Goal: Task Accomplishment & Management: Complete application form

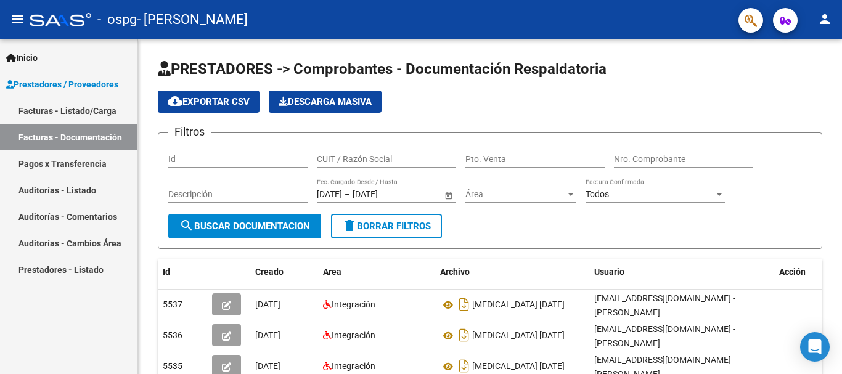
click at [111, 113] on link "Facturas - Listado/Carga" at bounding box center [68, 110] width 137 height 27
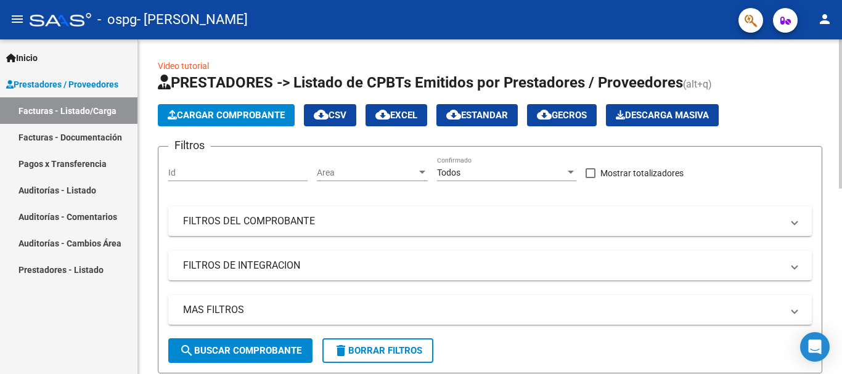
click at [232, 119] on span "Cargar Comprobante" at bounding box center [226, 115] width 117 height 11
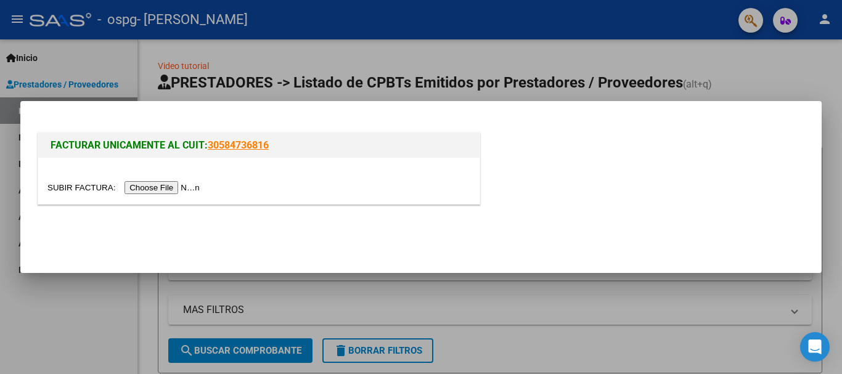
click at [174, 191] on input "file" at bounding box center [125, 187] width 156 height 13
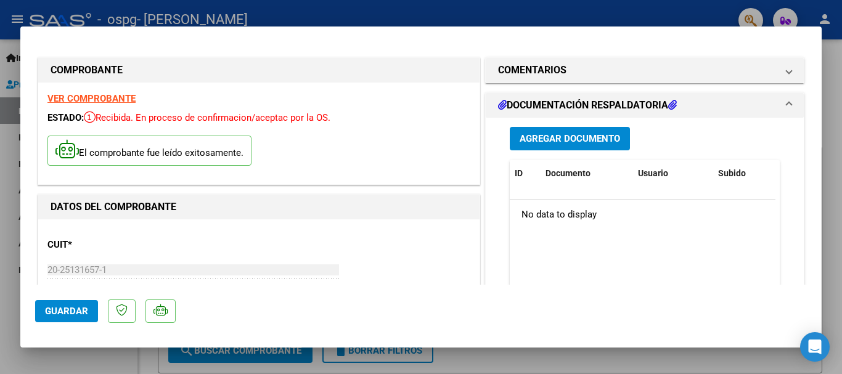
click at [74, 310] on span "Guardar" at bounding box center [66, 311] width 43 height 11
click at [596, 143] on span "Agregar Documento" at bounding box center [570, 139] width 100 height 11
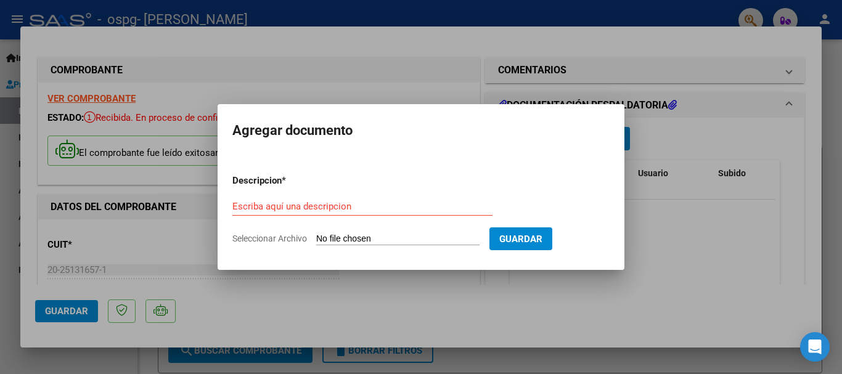
click at [383, 240] on input "Seleccionar Archivo" at bounding box center [397, 240] width 163 height 12
type input "C:\fakepath\[PERSON_NAME] B ASISTENCIA 2025_06 JUNIO.pdf"
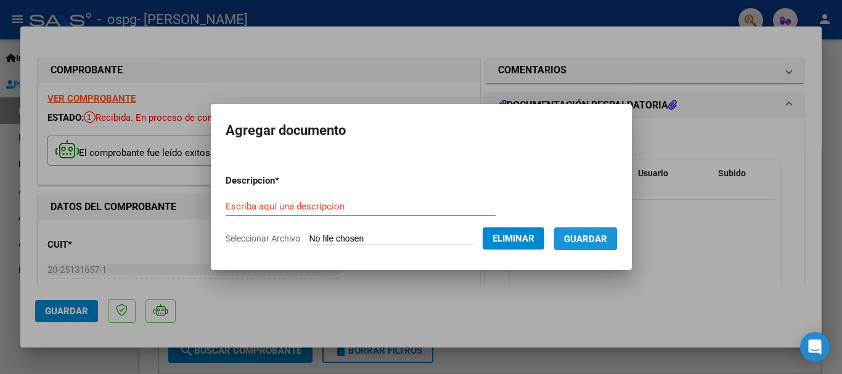
click at [602, 241] on span "Guardar" at bounding box center [585, 239] width 43 height 11
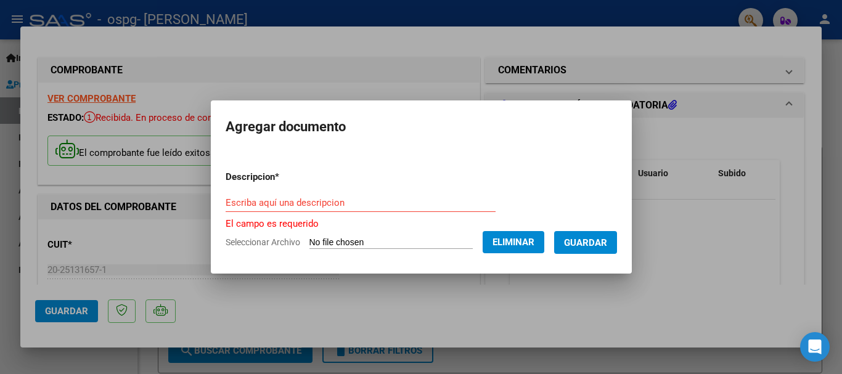
click at [346, 204] on input "Escriba aquí una descripcion" at bounding box center [361, 202] width 270 height 11
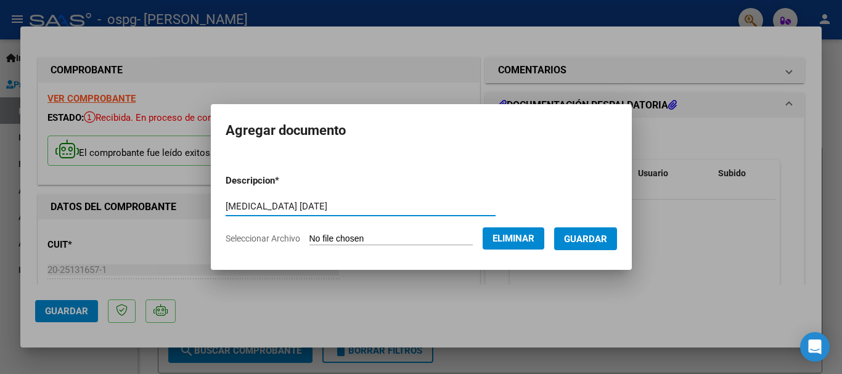
type input "[MEDICAL_DATA] [DATE]"
click at [596, 239] on span "Guardar" at bounding box center [585, 239] width 43 height 11
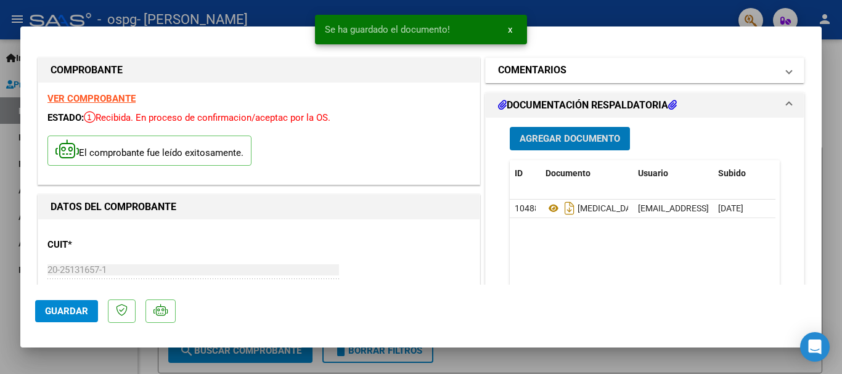
click at [787, 75] on span at bounding box center [789, 70] width 5 height 15
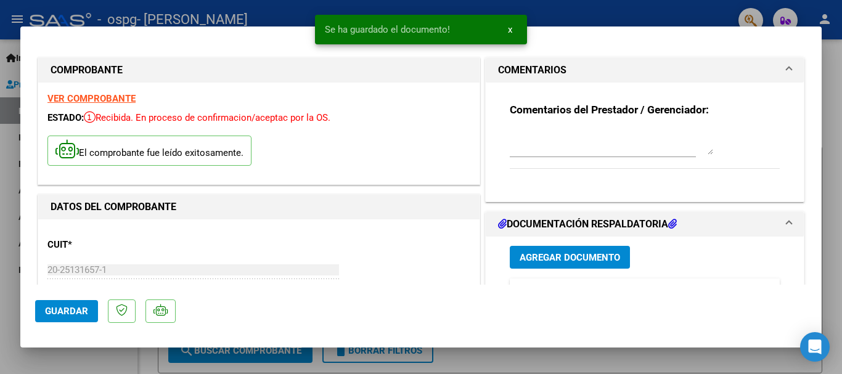
click at [777, 75] on span "COMENTARIOS" at bounding box center [642, 70] width 289 height 15
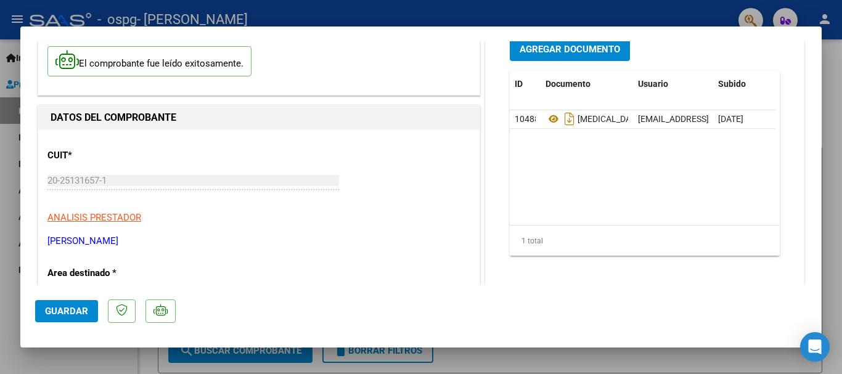
scroll to position [185, 0]
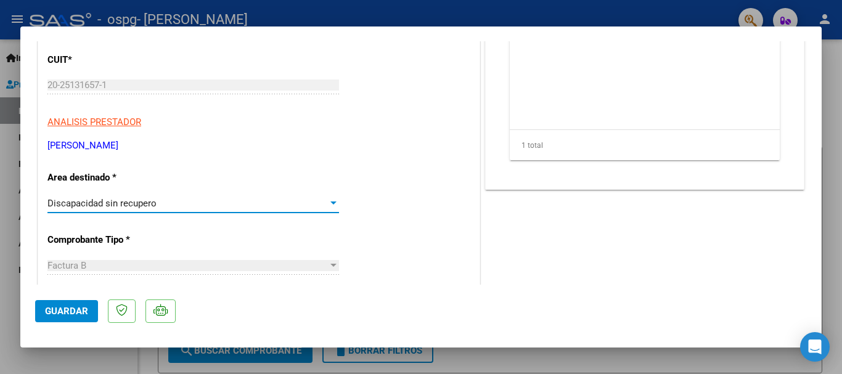
click at [186, 202] on div "Discapacidad sin recupero" at bounding box center [187, 203] width 281 height 11
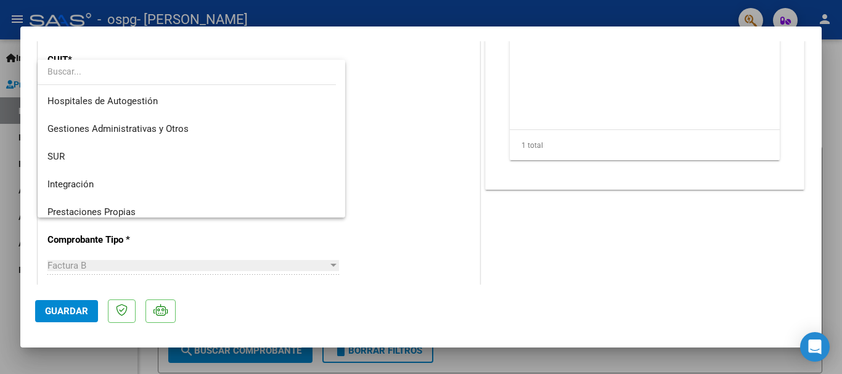
scroll to position [92, 0]
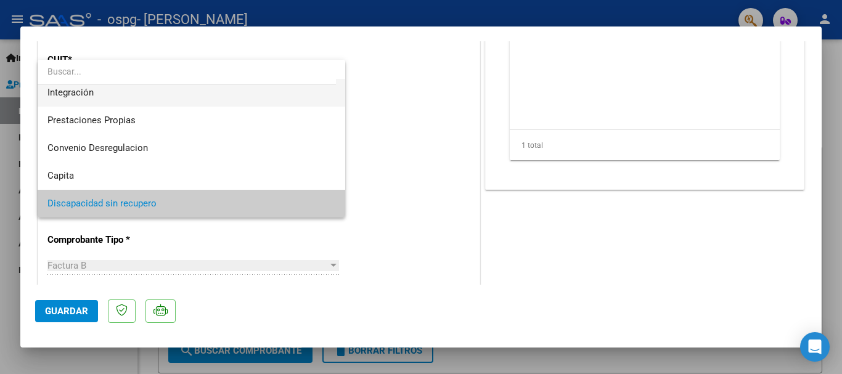
click at [178, 96] on span "Integración" at bounding box center [191, 93] width 288 height 28
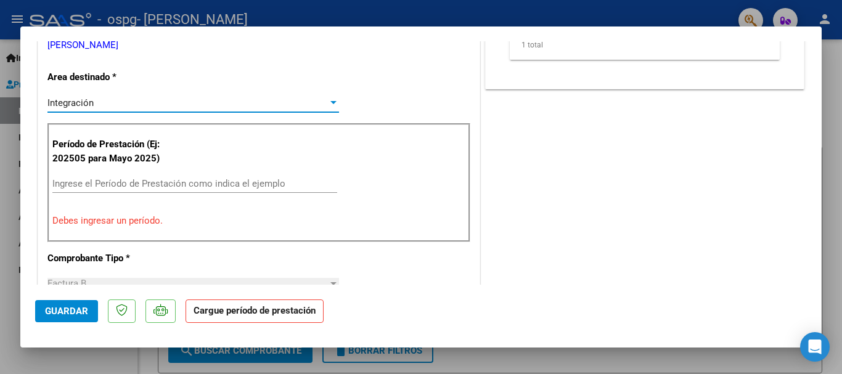
scroll to position [308, 0]
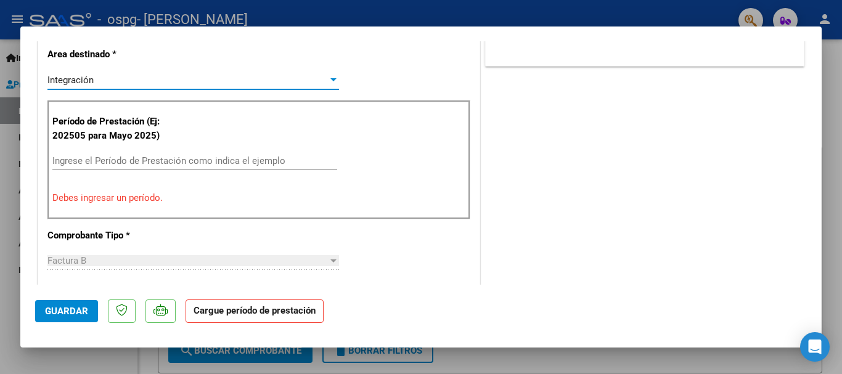
click at [153, 162] on input "Ingrese el Período de Prestación como indica el ejemplo" at bounding box center [194, 160] width 285 height 11
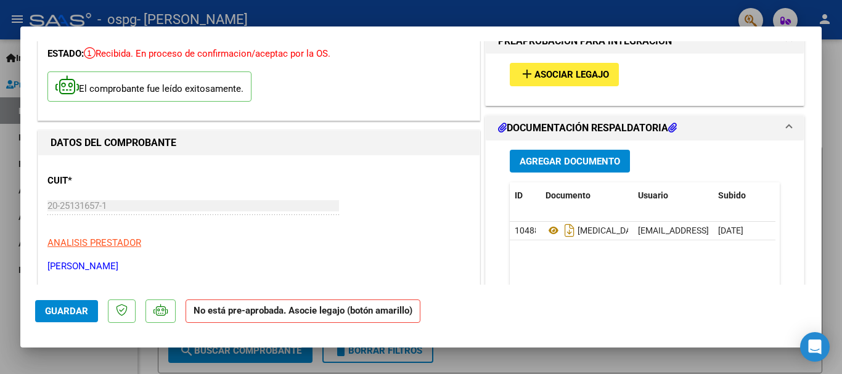
scroll to position [26, 0]
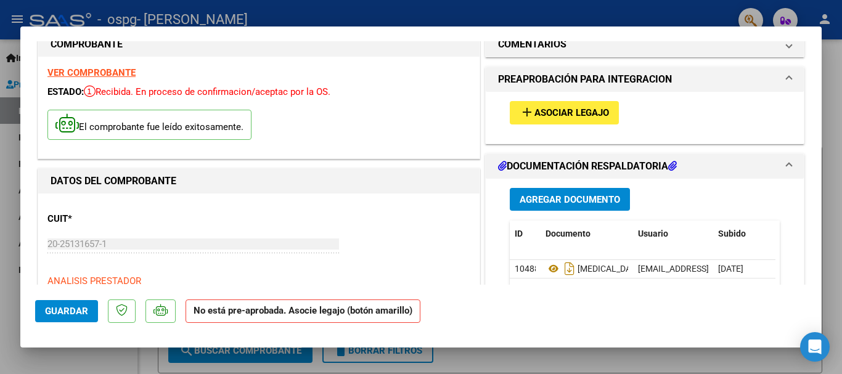
type input "202506"
click at [570, 112] on span "Asociar Legajo" at bounding box center [572, 113] width 75 height 11
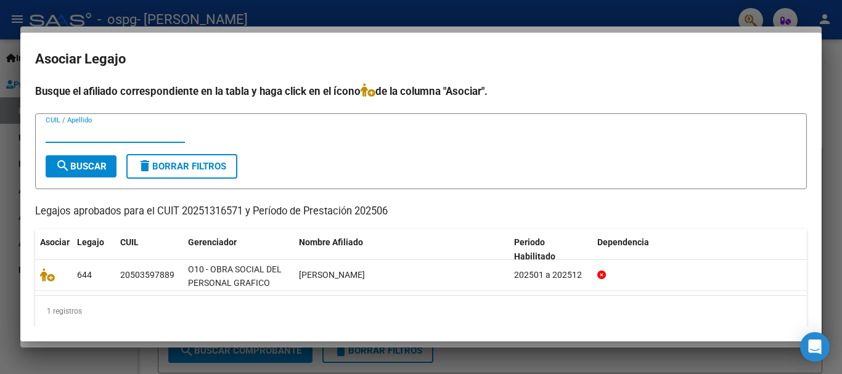
paste input "50359788"
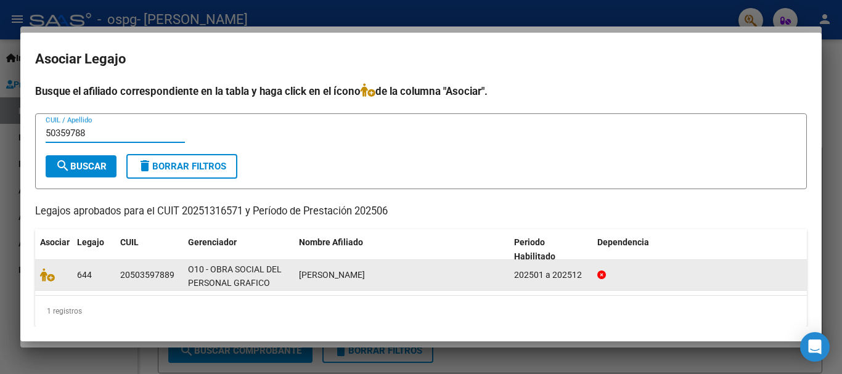
type input "50359788"
click at [365, 270] on span "[PERSON_NAME]" at bounding box center [332, 275] width 66 height 10
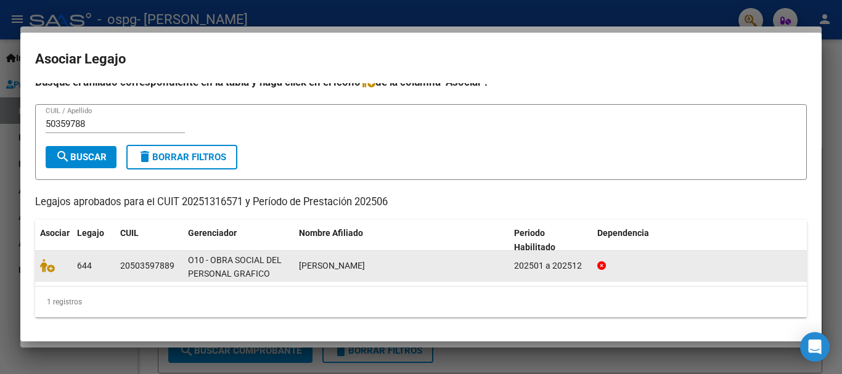
click at [365, 265] on span "[PERSON_NAME]" at bounding box center [332, 266] width 66 height 10
click at [47, 264] on icon at bounding box center [47, 266] width 15 height 14
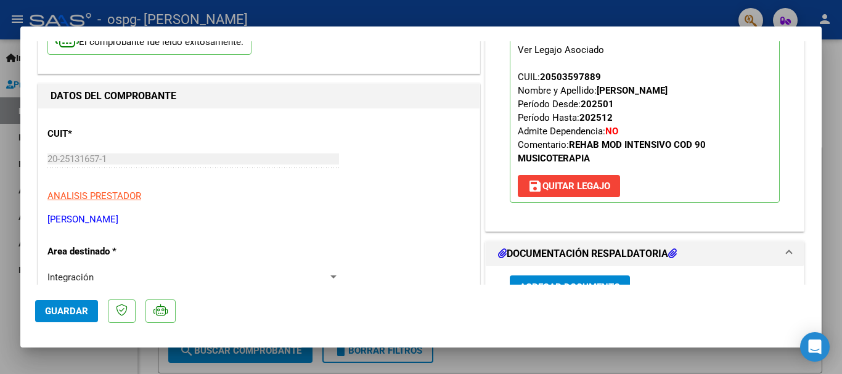
scroll to position [0, 0]
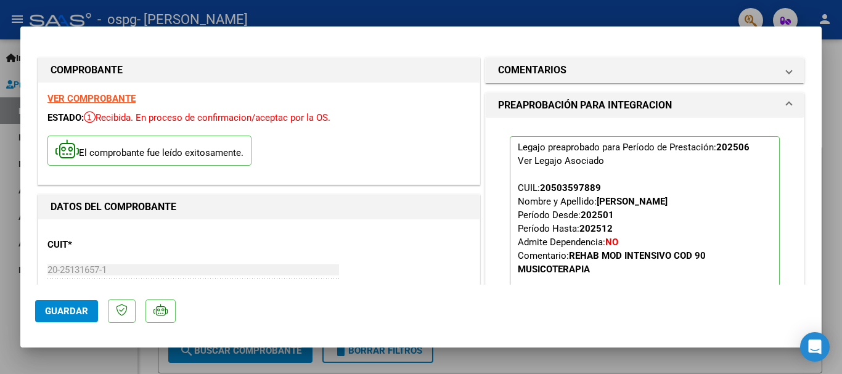
click at [67, 313] on span "Guardar" at bounding box center [66, 311] width 43 height 11
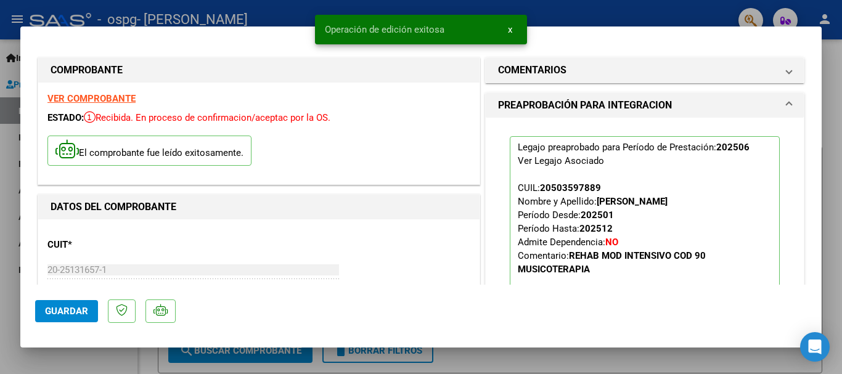
click at [509, 29] on span "x" at bounding box center [510, 29] width 4 height 11
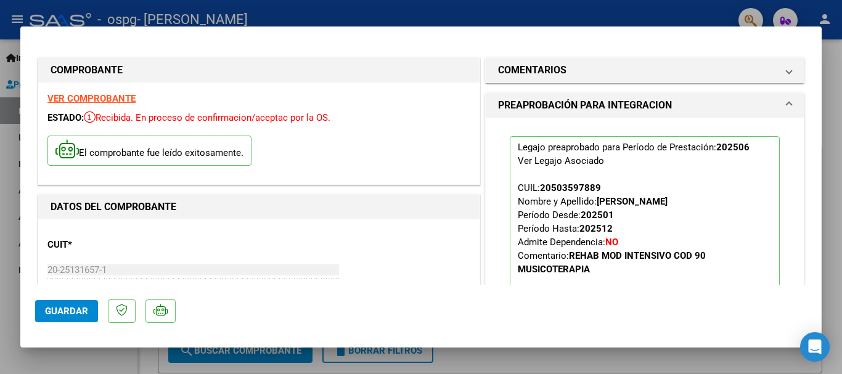
type input "$ 0,00"
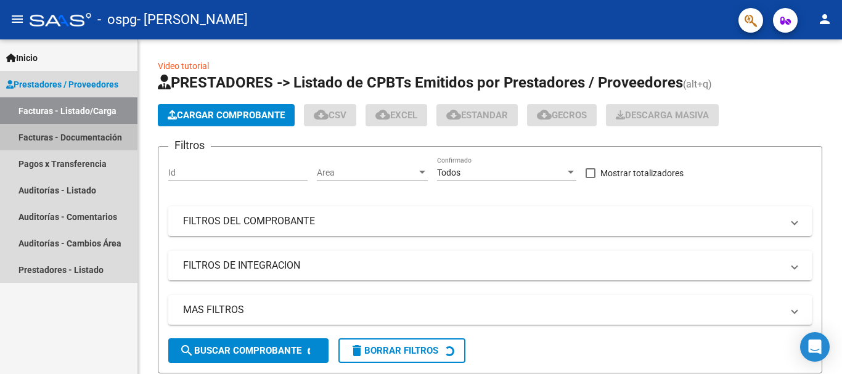
click at [62, 137] on link "Facturas - Documentación" at bounding box center [68, 137] width 137 height 27
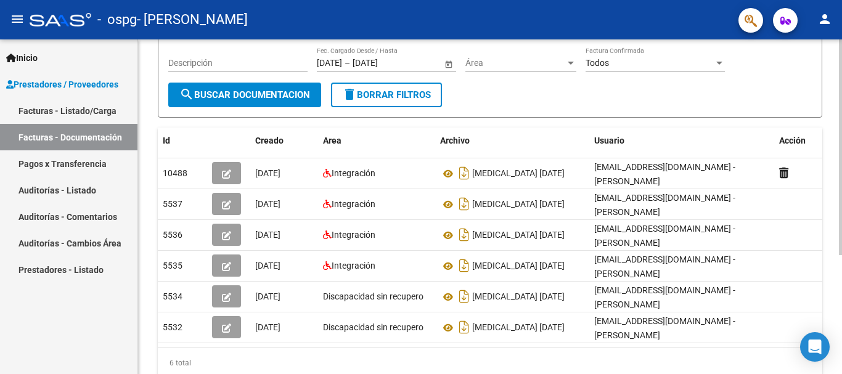
scroll to position [185, 0]
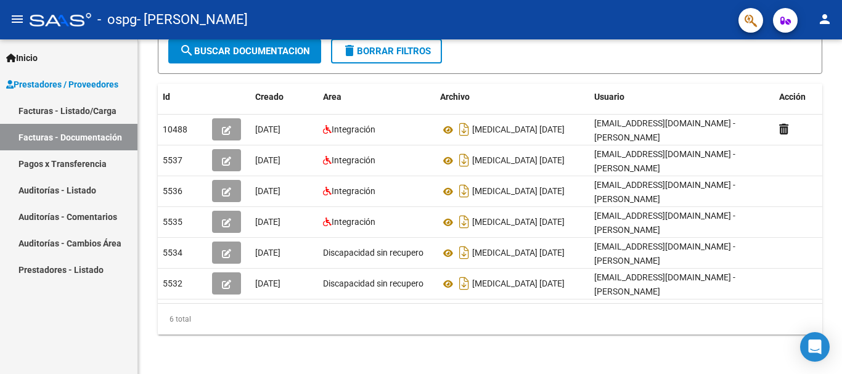
click at [115, 116] on link "Facturas - Listado/Carga" at bounding box center [68, 110] width 137 height 27
